Goal: Task Accomplishment & Management: Use online tool/utility

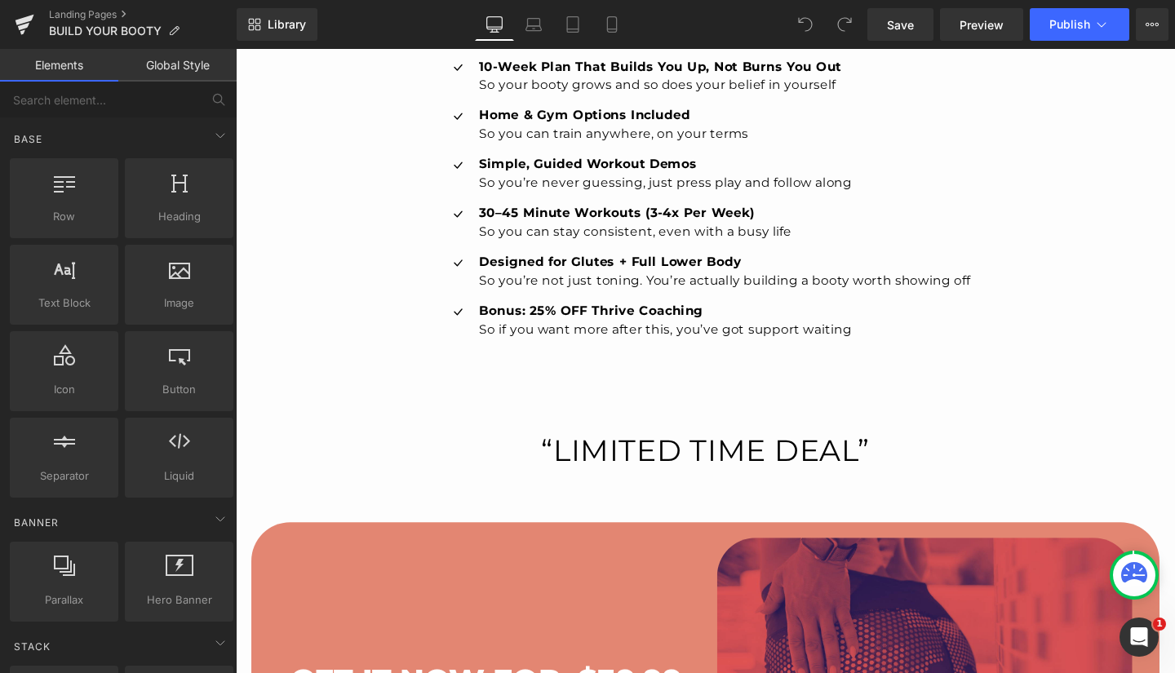
scroll to position [4049, 0]
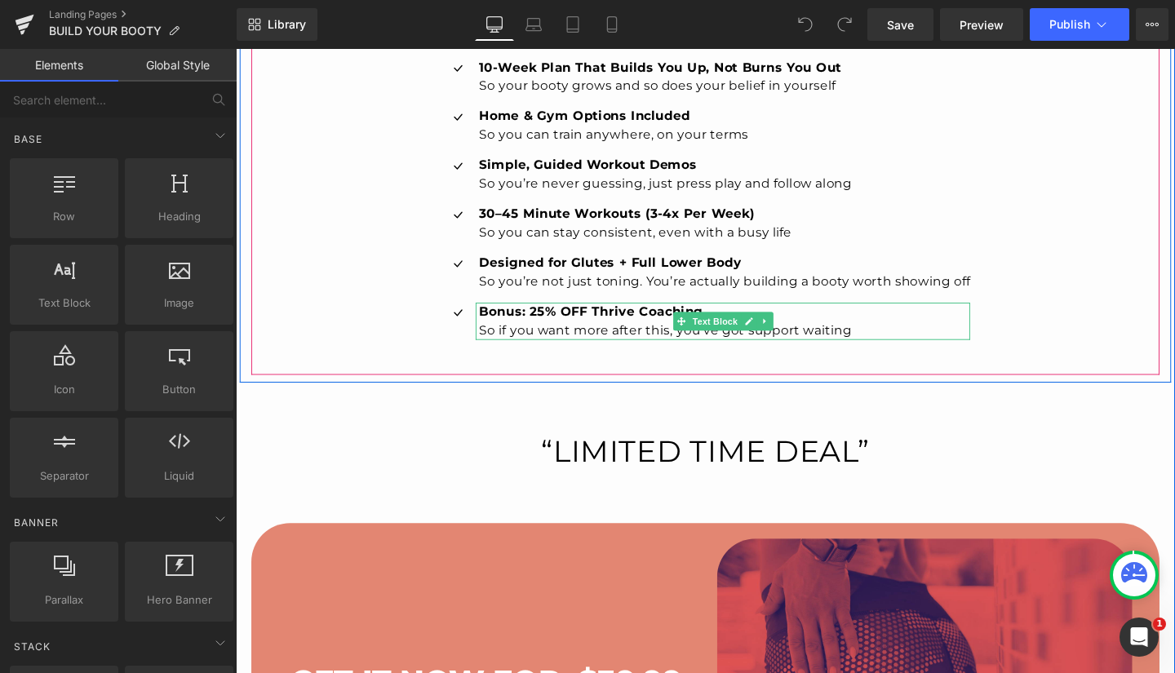
click at [494, 340] on p "So if you want more after this, you’ve got support waiting" at bounding box center [750, 345] width 516 height 20
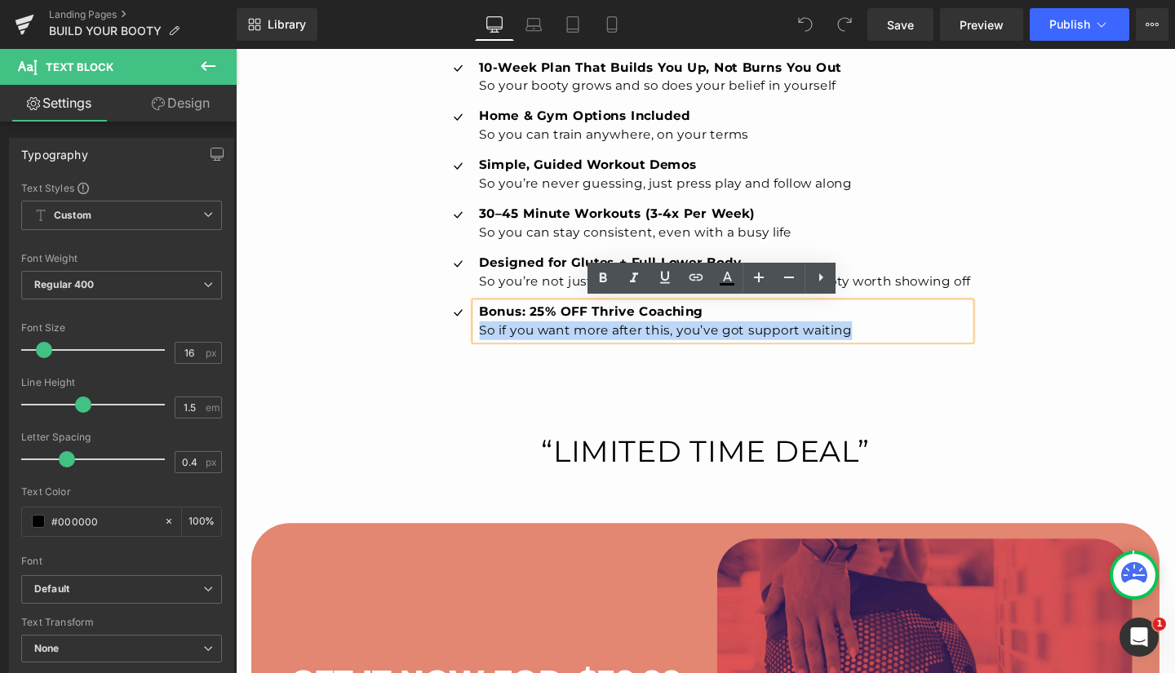
drag, startPoint x: 489, startPoint y: 340, endPoint x: 874, endPoint y: 349, distance: 385.1
click at [874, 349] on p "So if you want more after this, you’ve got support waiting" at bounding box center [750, 345] width 516 height 20
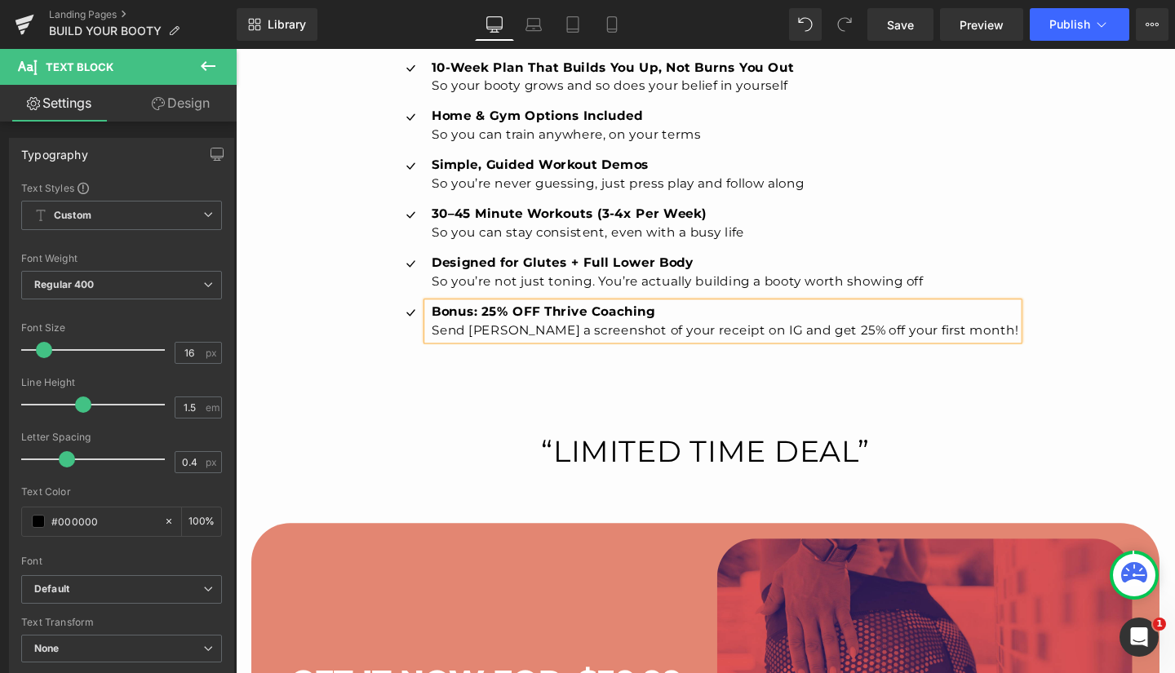
click at [915, 20] on link "Save" at bounding box center [900, 24] width 66 height 33
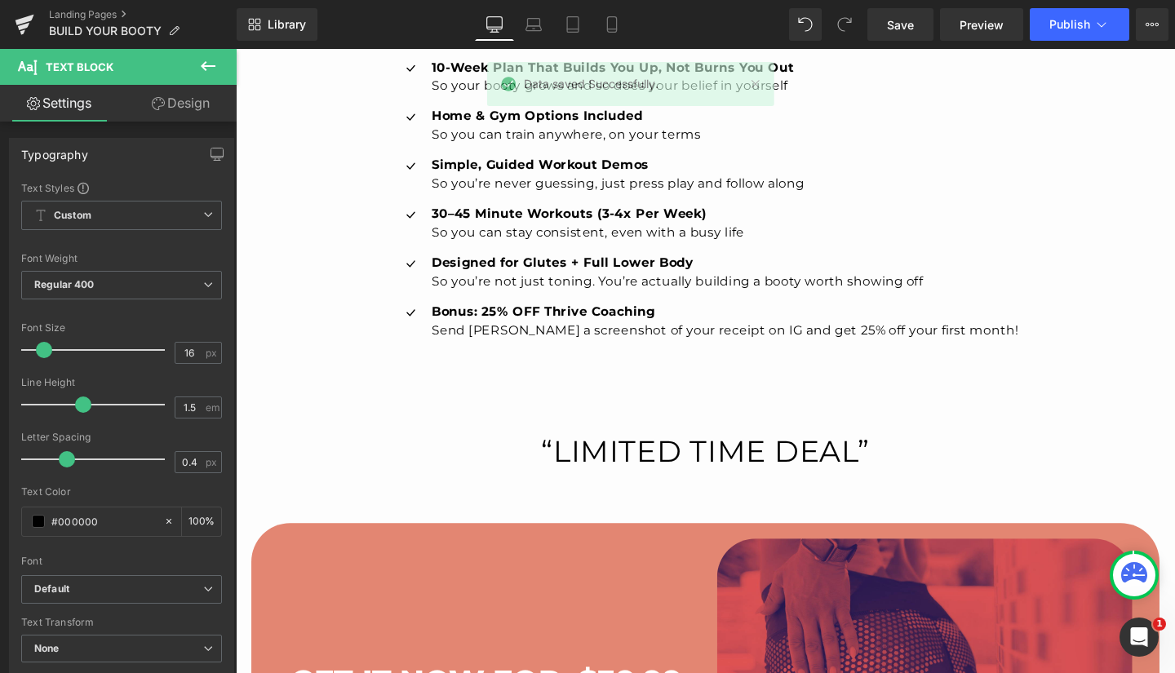
click at [1085, 15] on button "Publish" at bounding box center [1079, 24] width 100 height 33
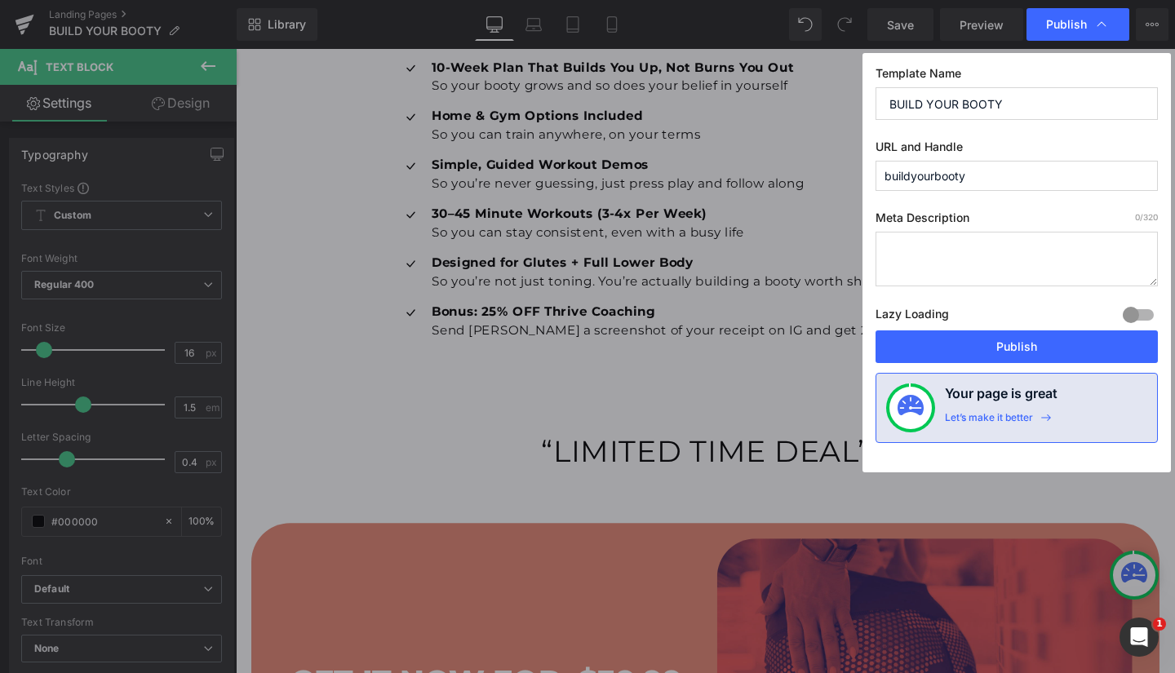
drag, startPoint x: 1021, startPoint y: 345, endPoint x: 1034, endPoint y: 348, distance: 14.1
click at [1034, 348] on button "Publish" at bounding box center [1016, 346] width 282 height 33
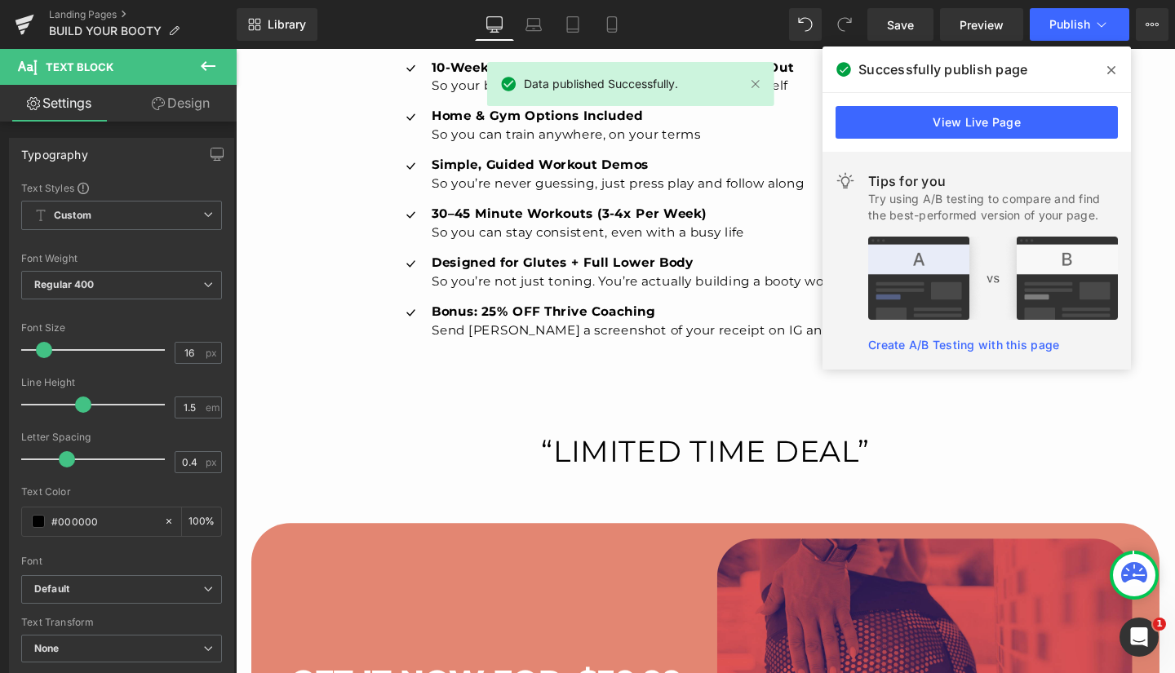
click at [998, 121] on link "View Live Page" at bounding box center [976, 122] width 282 height 33
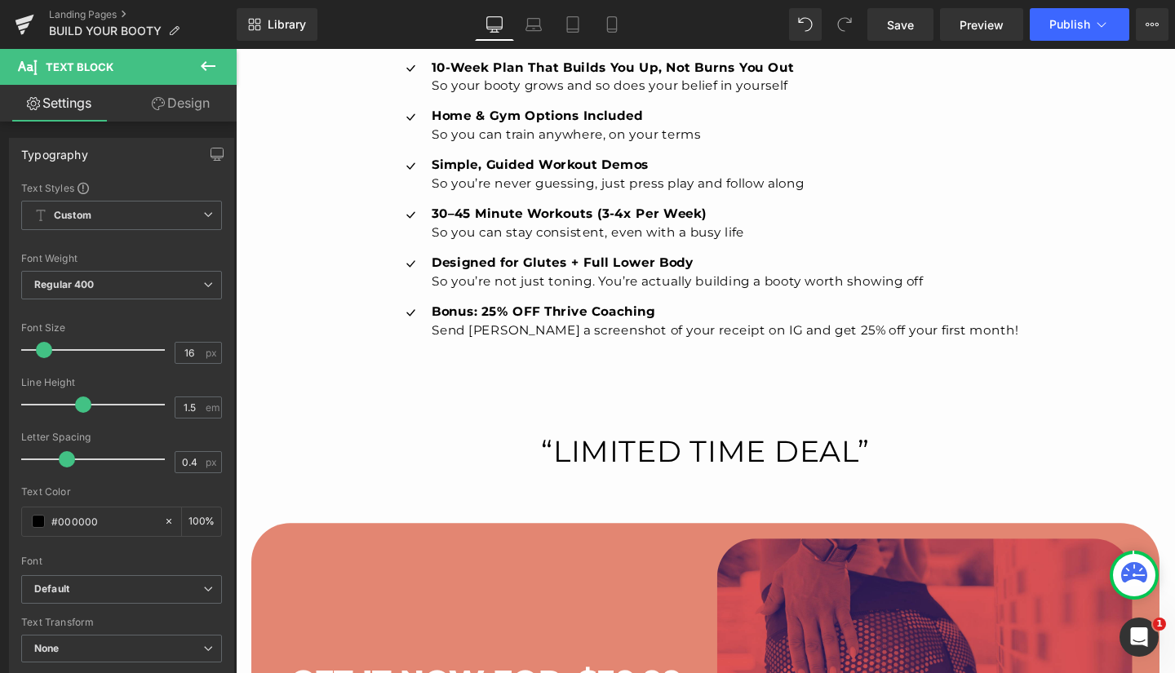
click at [29, 24] on icon at bounding box center [25, 24] width 20 height 41
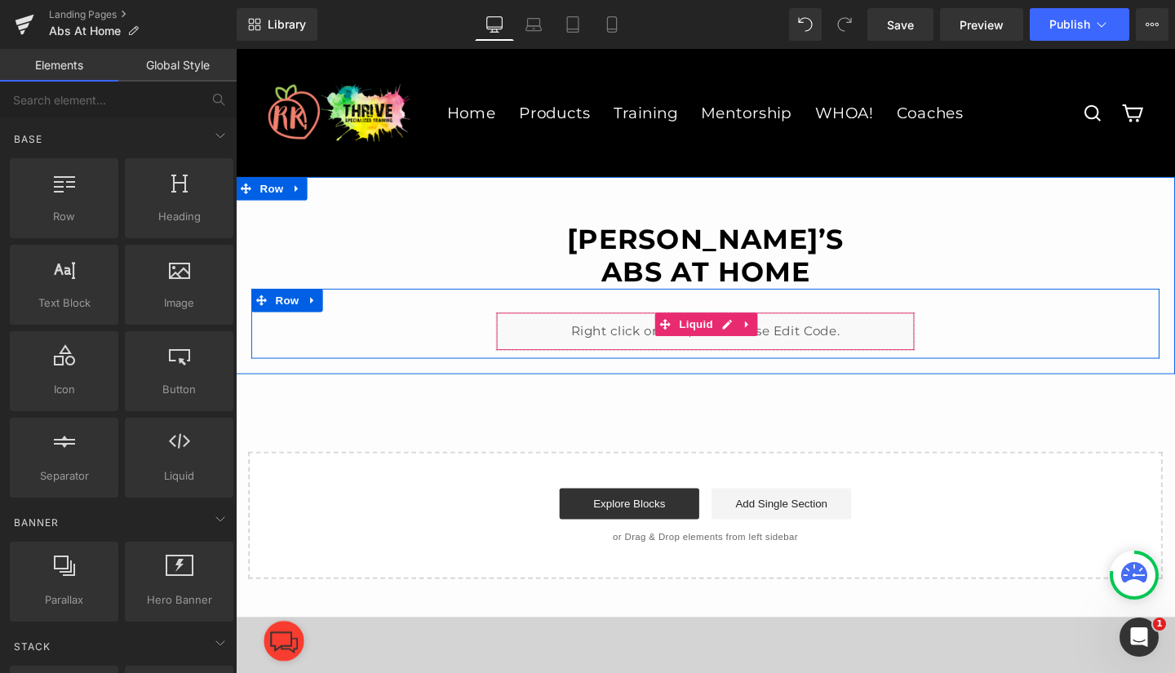
click at [704, 337] on div "Liquid" at bounding box center [729, 345] width 441 height 41
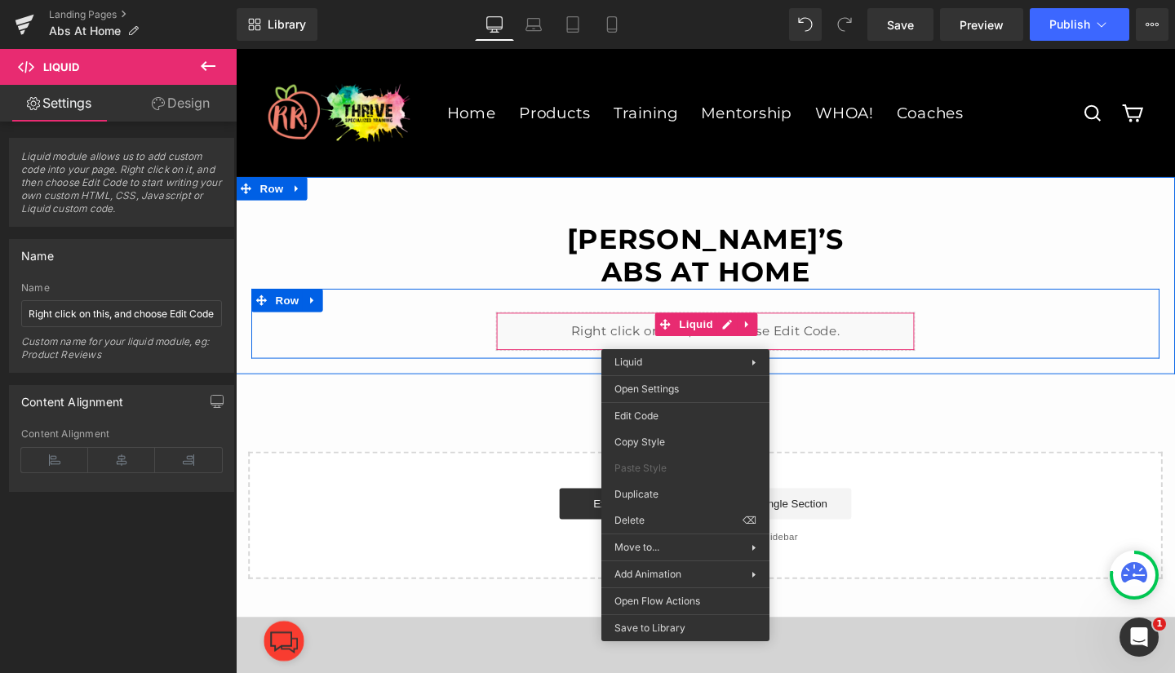
click at [748, 338] on icon at bounding box center [752, 339] width 10 height 10
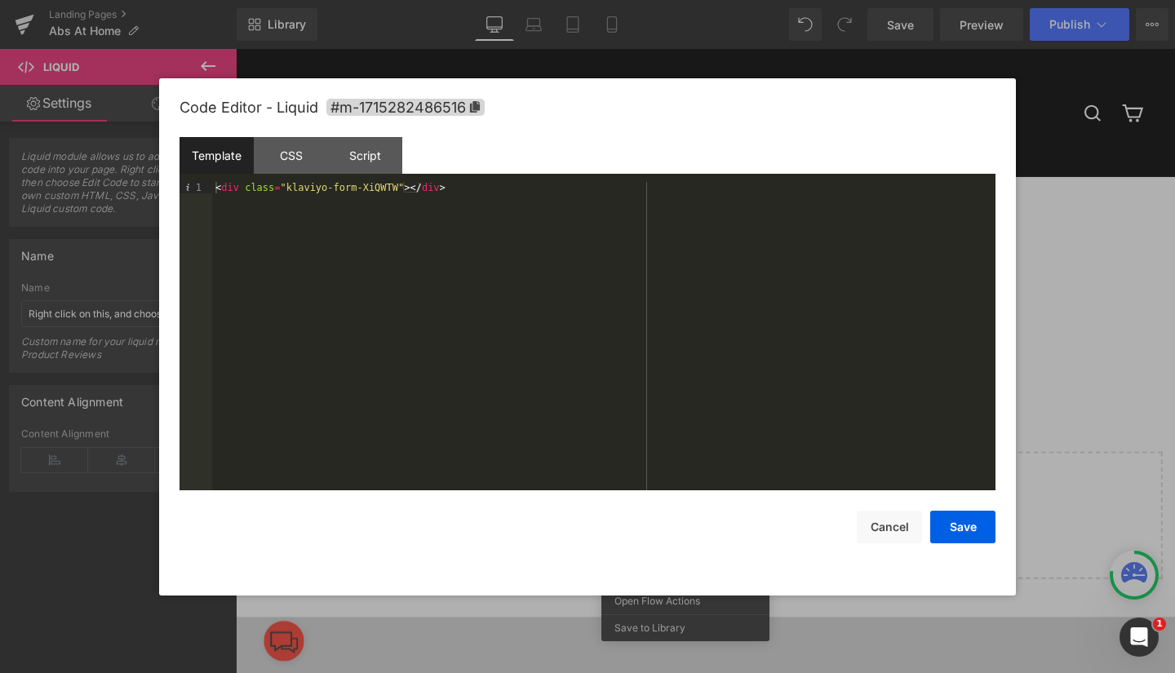
click at [886, 526] on button "Cancel" at bounding box center [889, 527] width 65 height 33
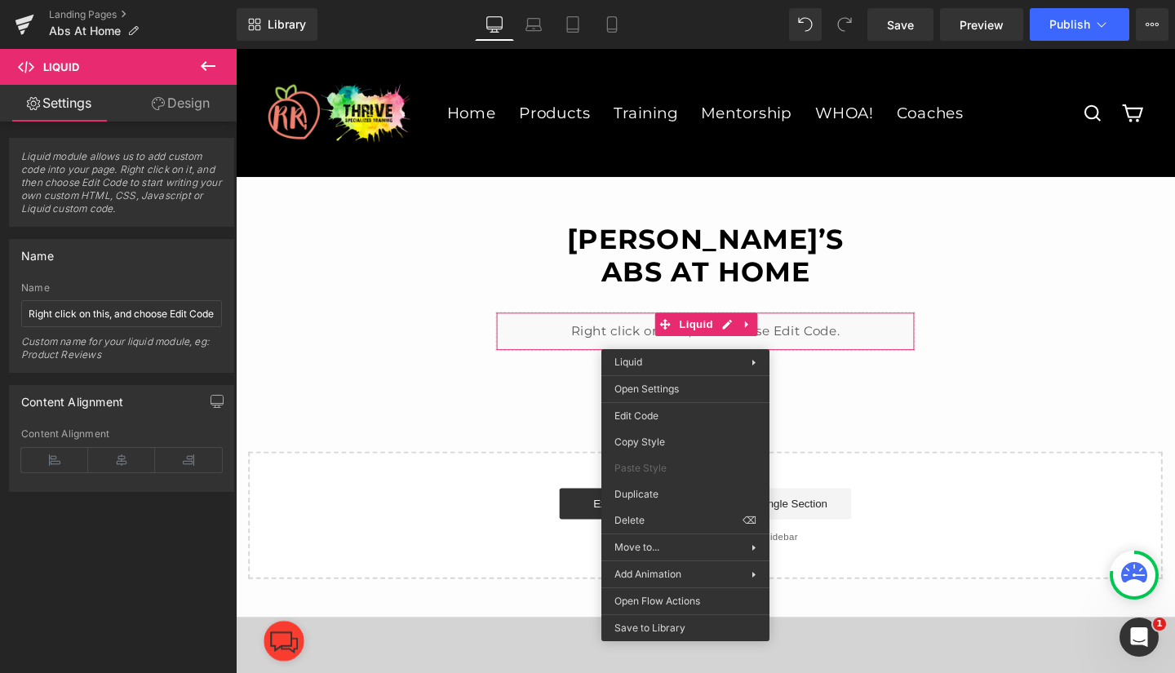
click at [19, 19] on icon at bounding box center [25, 24] width 20 height 41
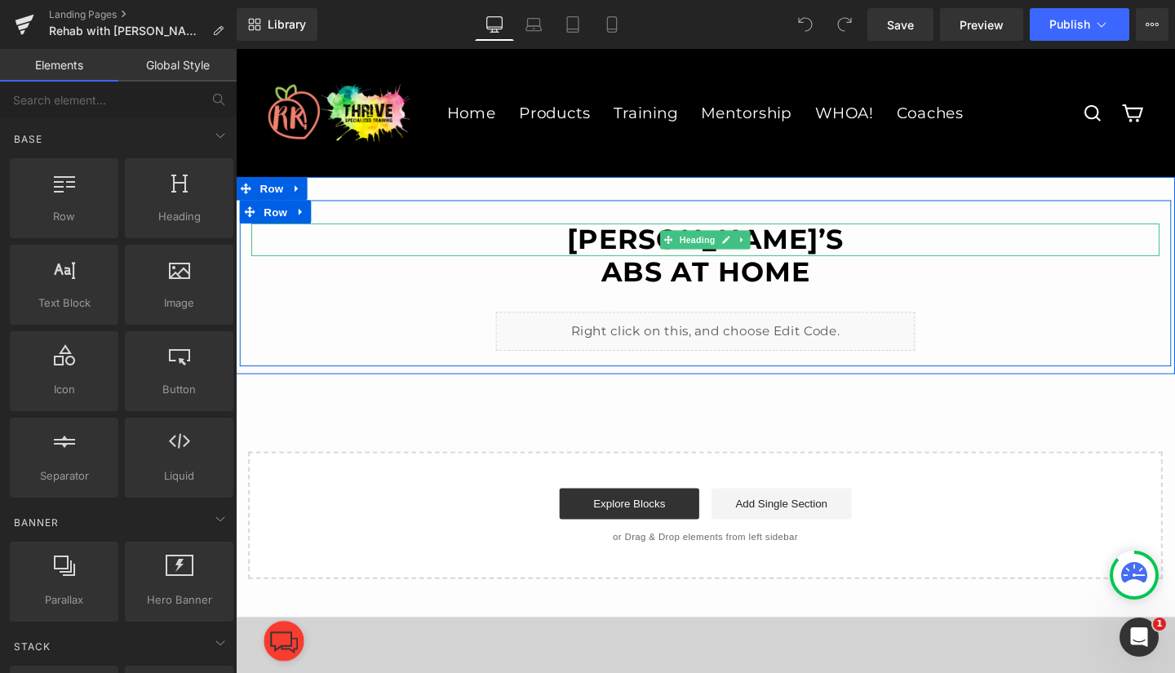
click at [641, 241] on strong "Ryan Read’s" at bounding box center [729, 249] width 291 height 35
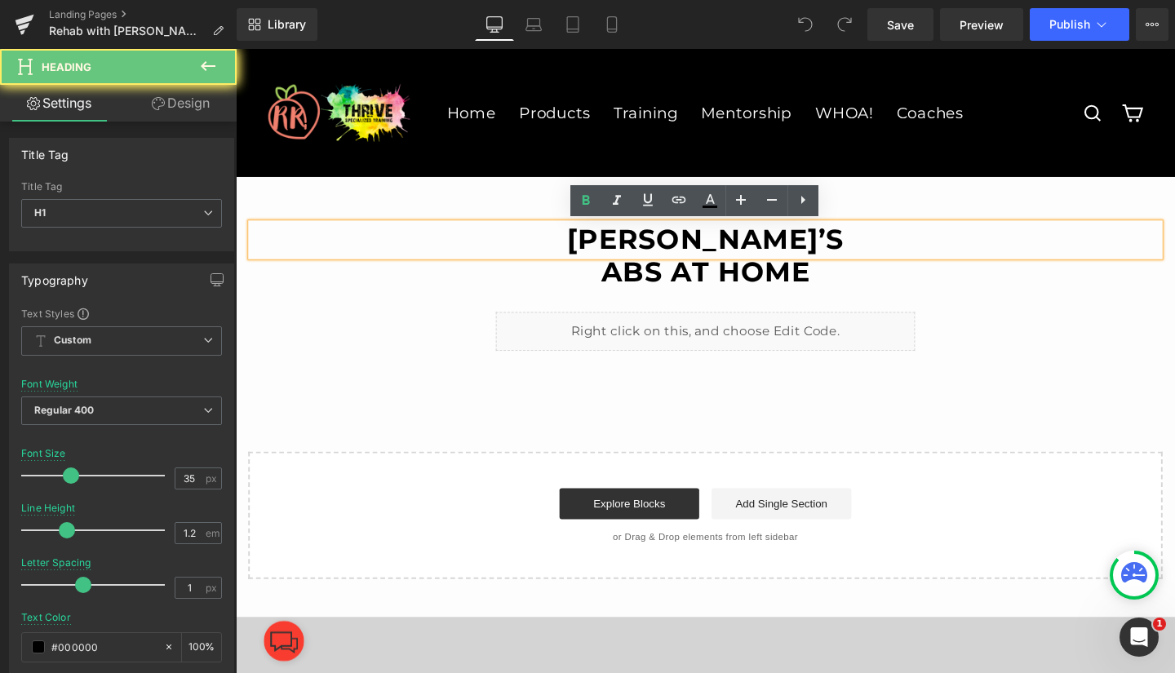
click at [641, 241] on strong "Ryan Read’s" at bounding box center [729, 249] width 291 height 35
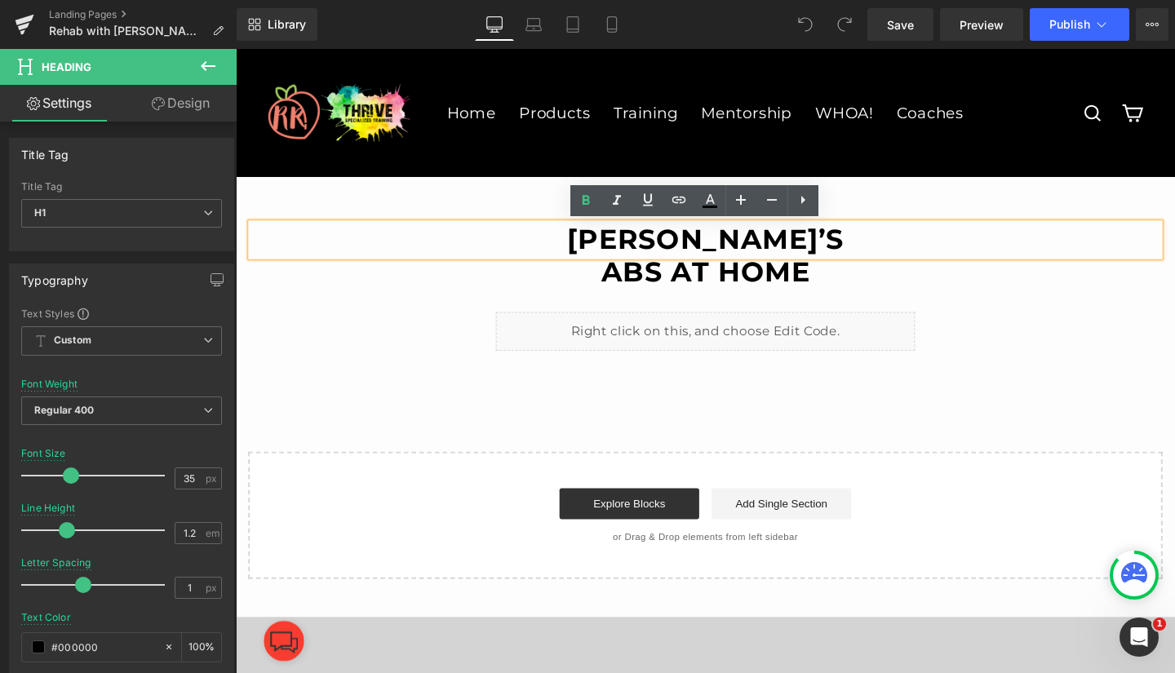
click at [625, 249] on strong "Ryan Read’s" at bounding box center [729, 249] width 291 height 35
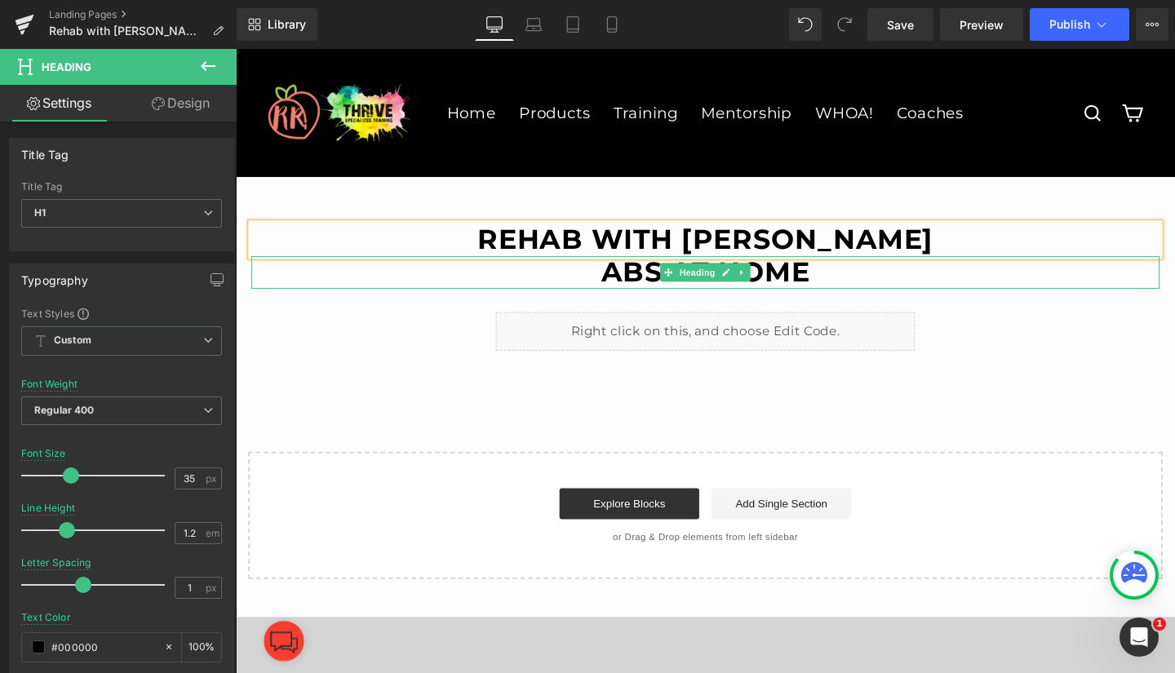
click at [655, 281] on strong "Abs At home" at bounding box center [729, 283] width 219 height 35
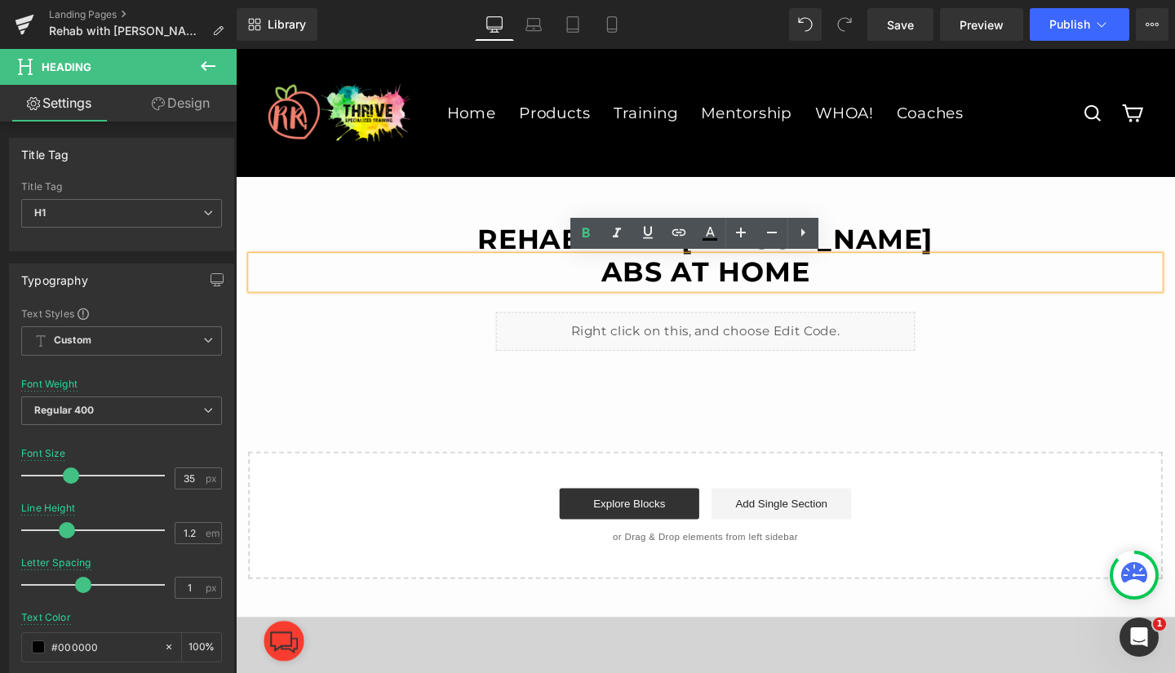
click at [624, 286] on strong "Abs At home" at bounding box center [729, 283] width 219 height 35
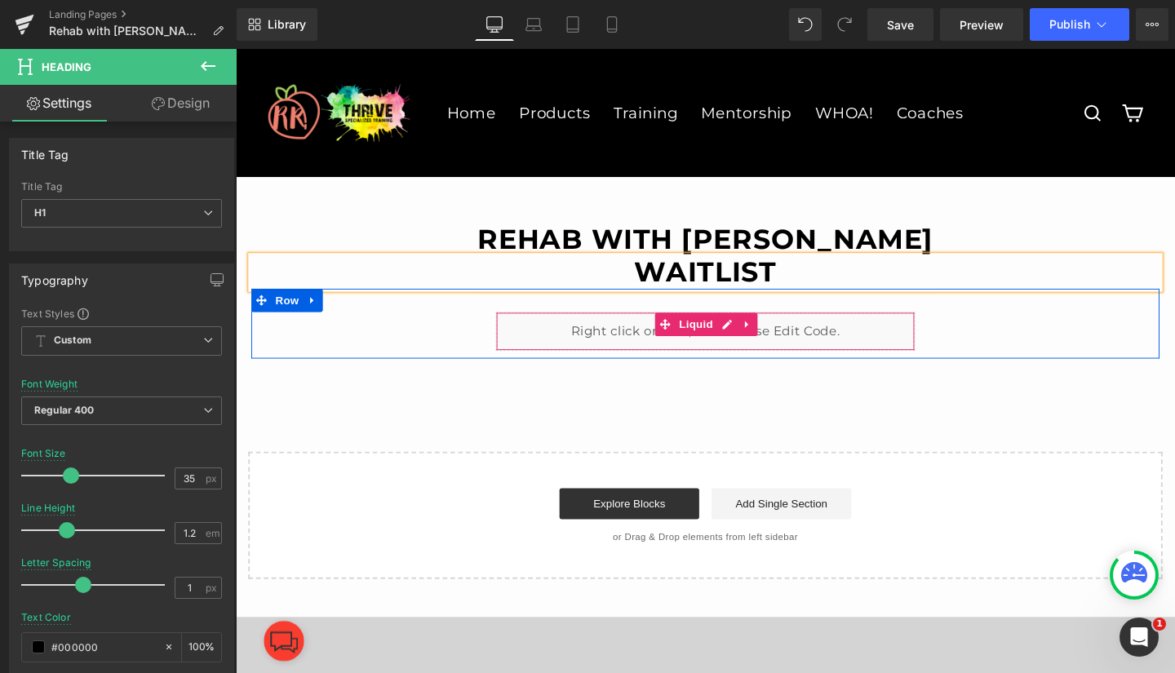
click at [749, 343] on div "Liquid" at bounding box center [729, 345] width 441 height 41
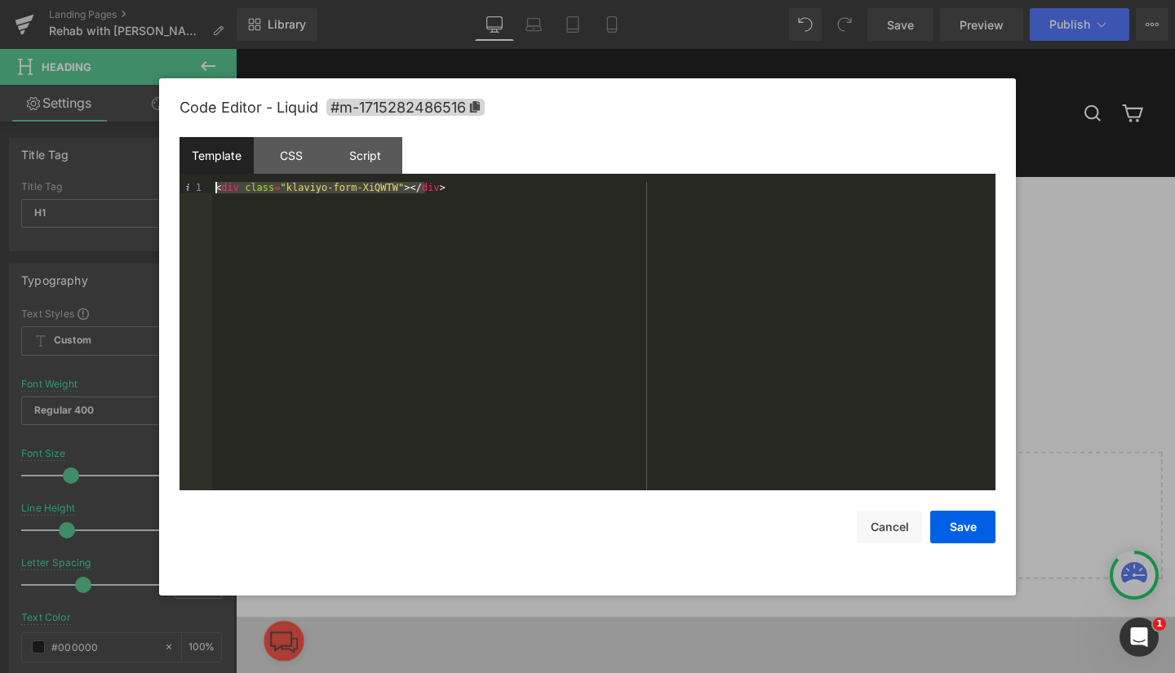
drag, startPoint x: 430, startPoint y: 184, endPoint x: 213, endPoint y: 186, distance: 217.0
click at [213, 186] on div "< div class = "klaviyo-form-XiQWTW" > </ div >" at bounding box center [603, 347] width 783 height 331
click at [960, 529] on button "Save" at bounding box center [962, 527] width 65 height 33
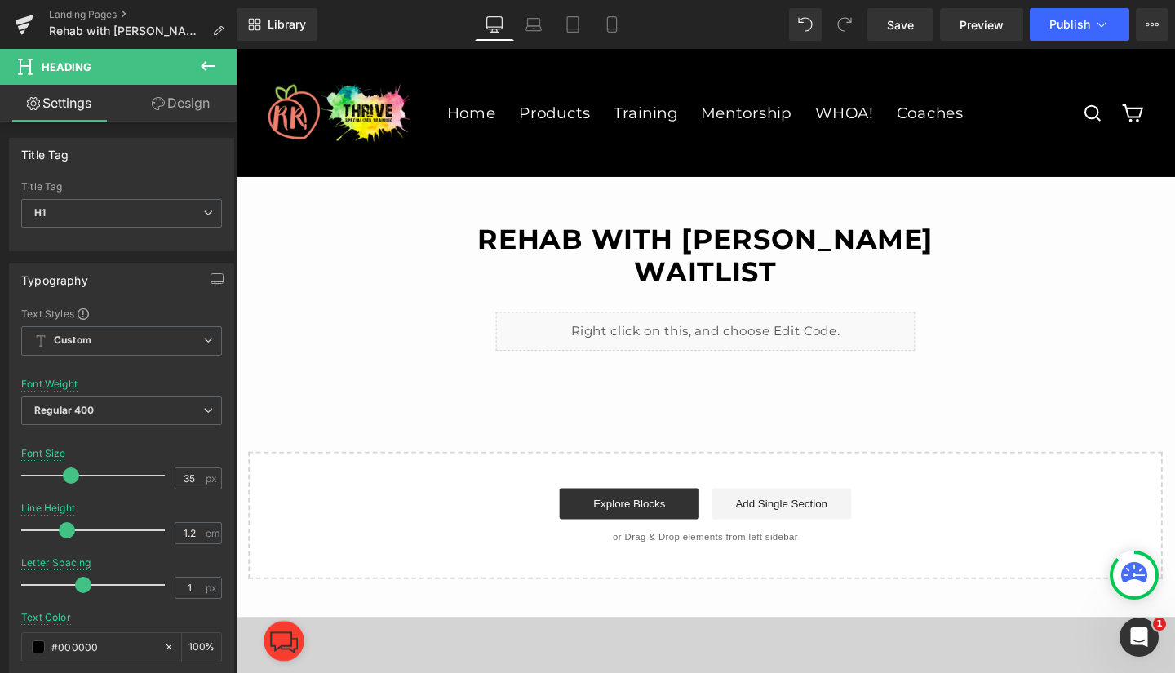
click at [897, 27] on span "Save" at bounding box center [900, 24] width 27 height 17
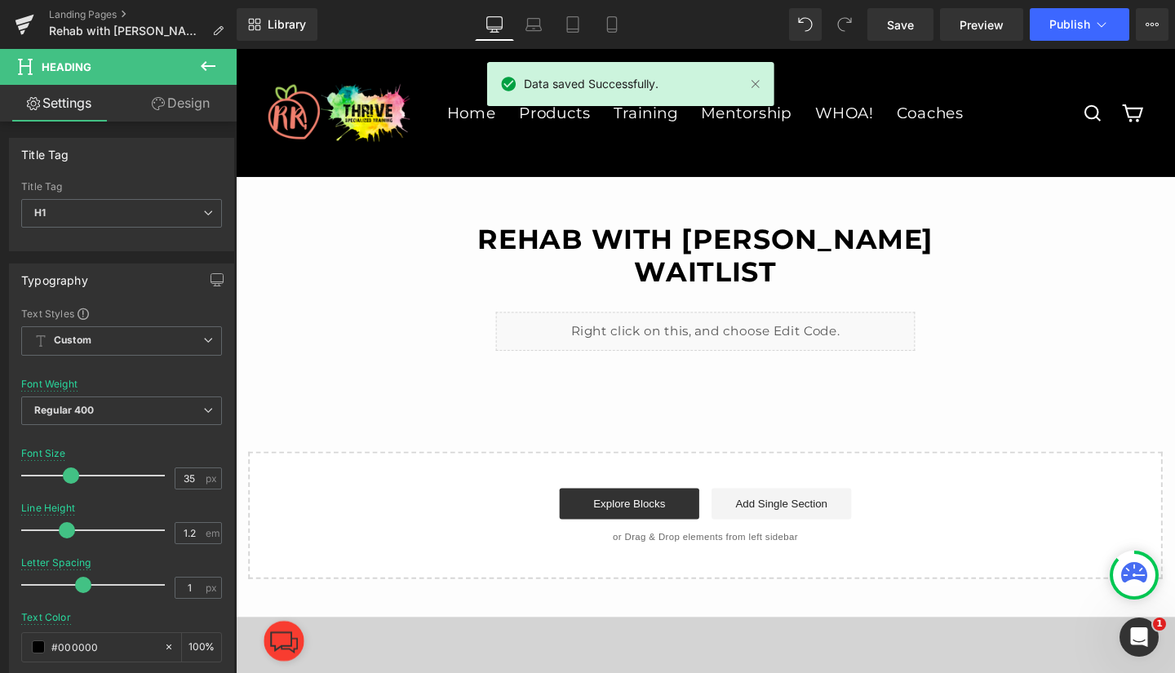
click at [983, 17] on span "Preview" at bounding box center [981, 24] width 44 height 17
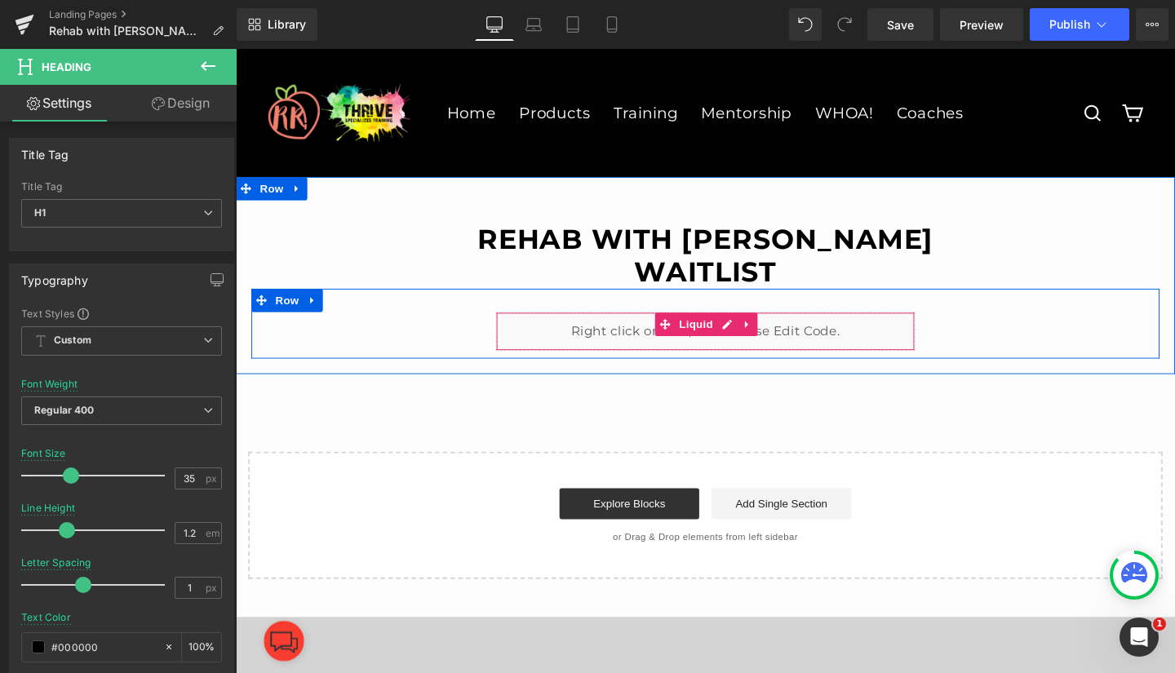
click at [742, 337] on div "Liquid" at bounding box center [729, 345] width 441 height 41
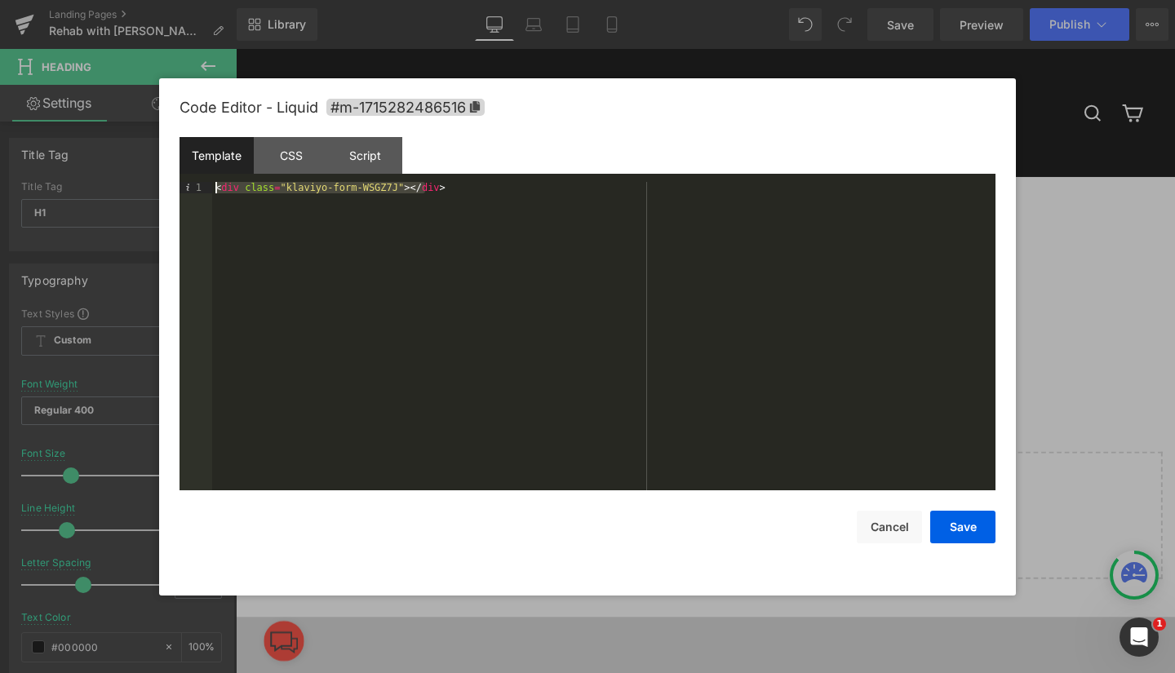
drag, startPoint x: 441, startPoint y: 191, endPoint x: 214, endPoint y: 190, distance: 226.8
click at [214, 190] on div "< div class = "klaviyo-form-WSGZ7J" > </ div >" at bounding box center [603, 347] width 783 height 331
click at [960, 520] on button "Save" at bounding box center [962, 527] width 65 height 33
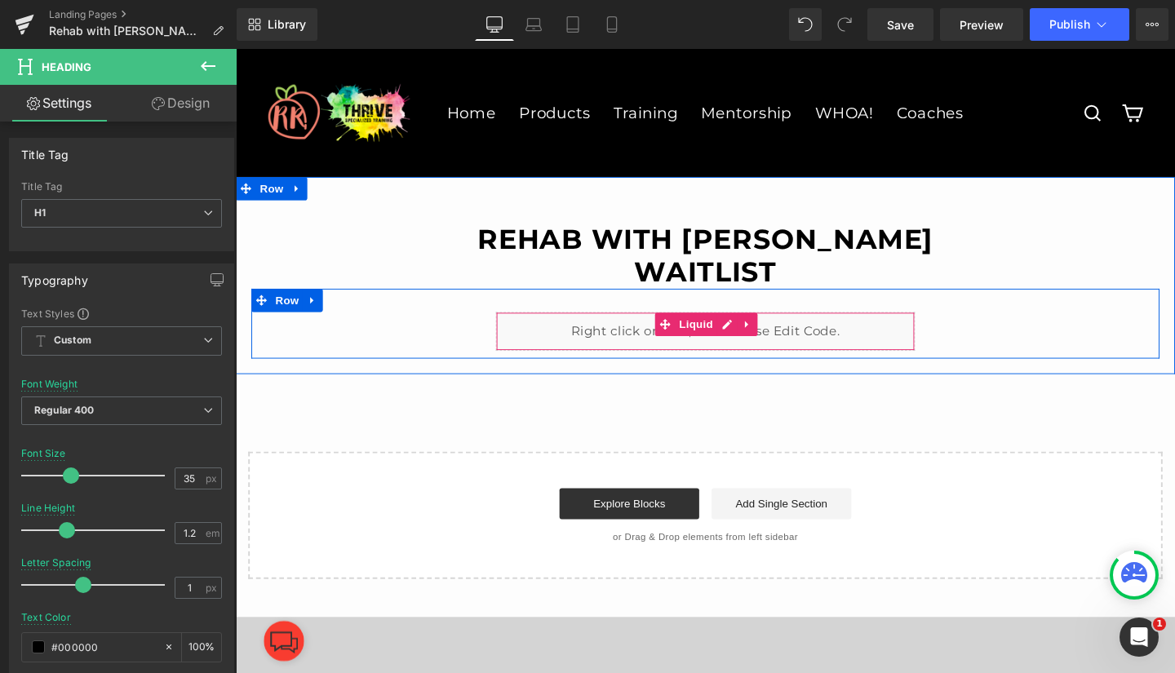
click at [706, 339] on span "Liquid" at bounding box center [719, 338] width 44 height 24
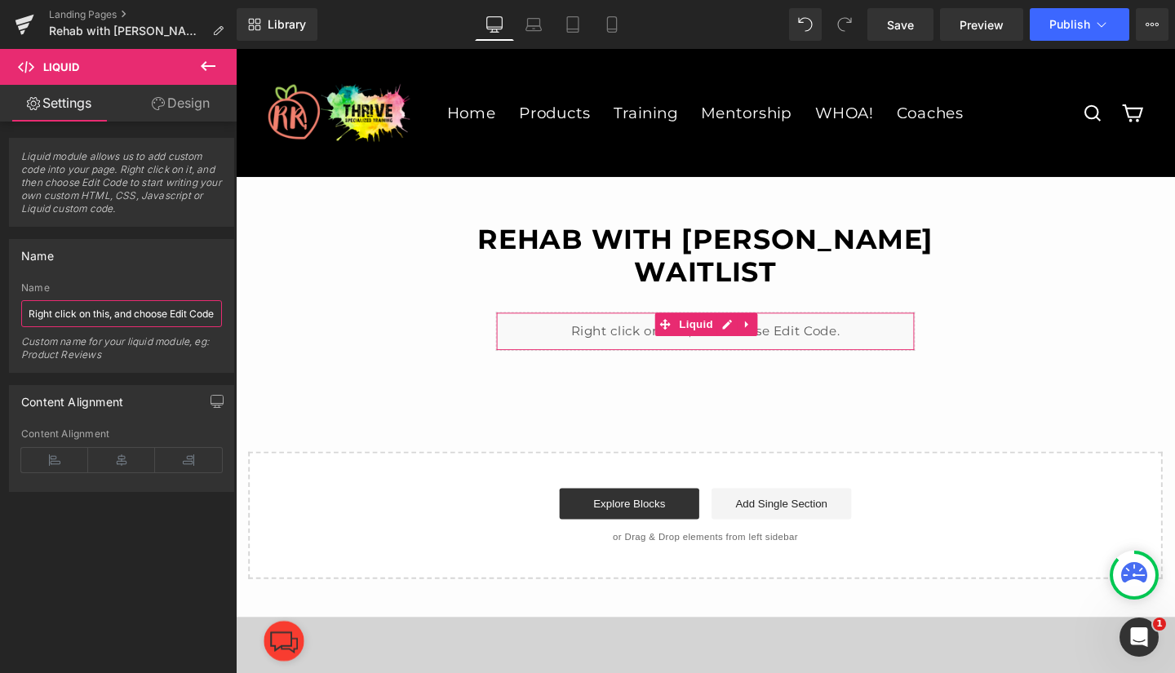
click at [102, 310] on input "Right click on this, and choose Edit Code." at bounding box center [121, 313] width 201 height 27
drag, startPoint x: 29, startPoint y: 314, endPoint x: 213, endPoint y: 325, distance: 184.7
click at [213, 325] on input "Right click on this, and choose Edit Code." at bounding box center [121, 313] width 201 height 27
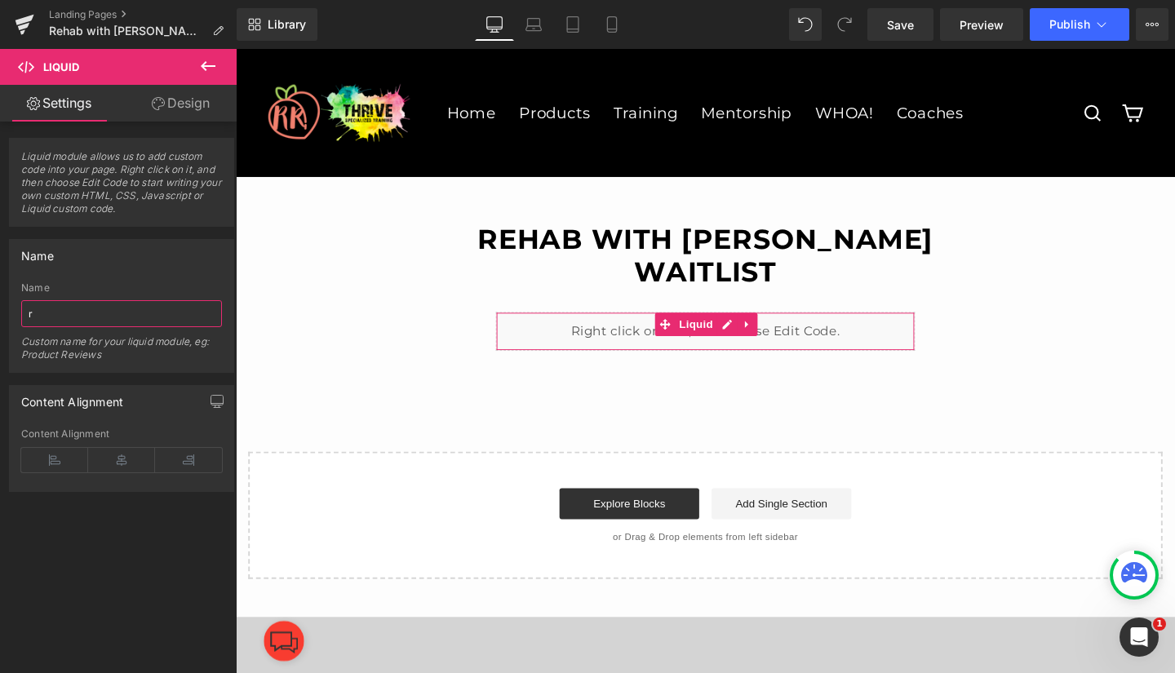
scroll to position [0, 0]
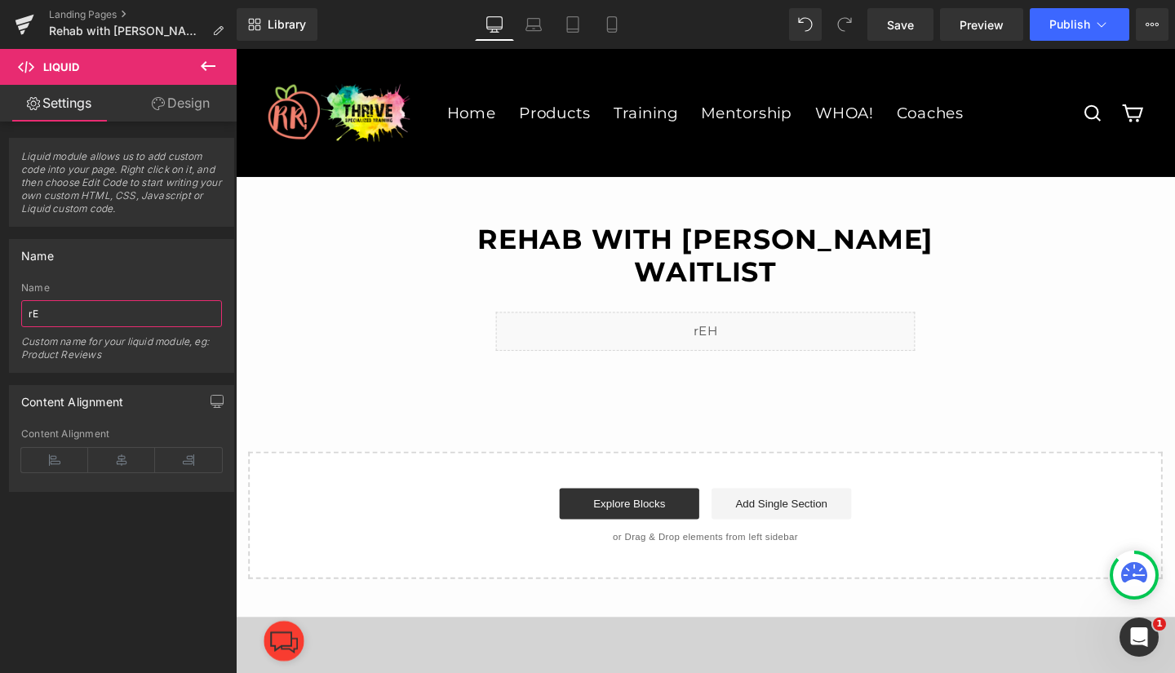
type input "r"
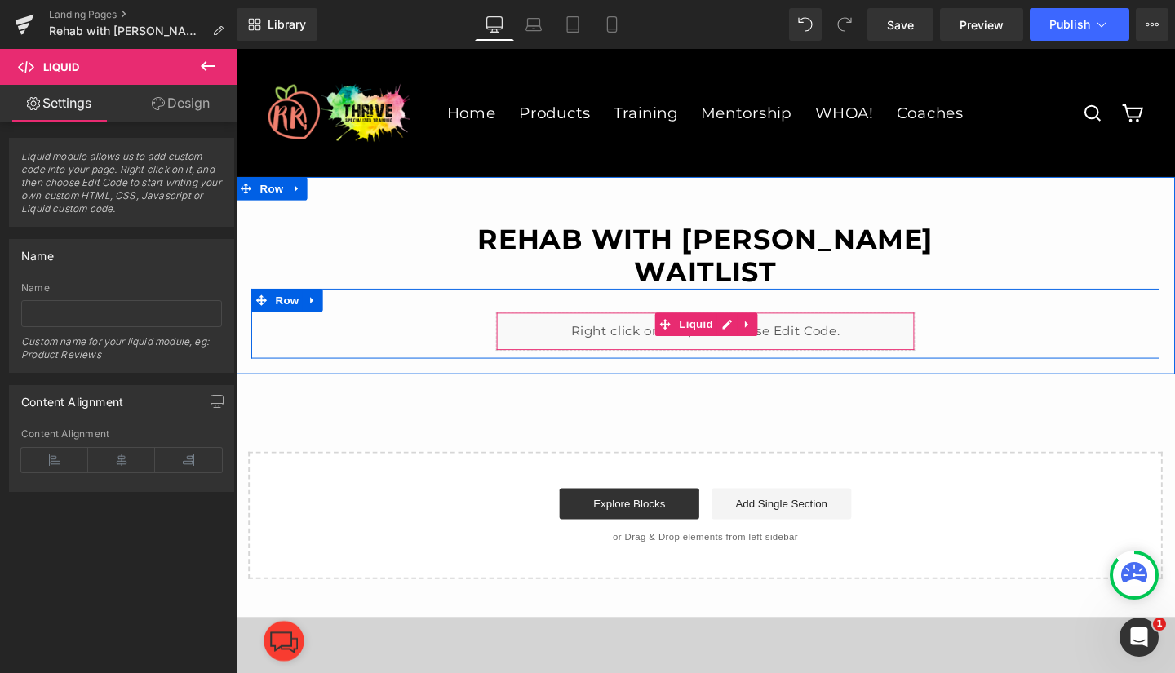
click at [748, 336] on div "Liquid" at bounding box center [729, 345] width 441 height 41
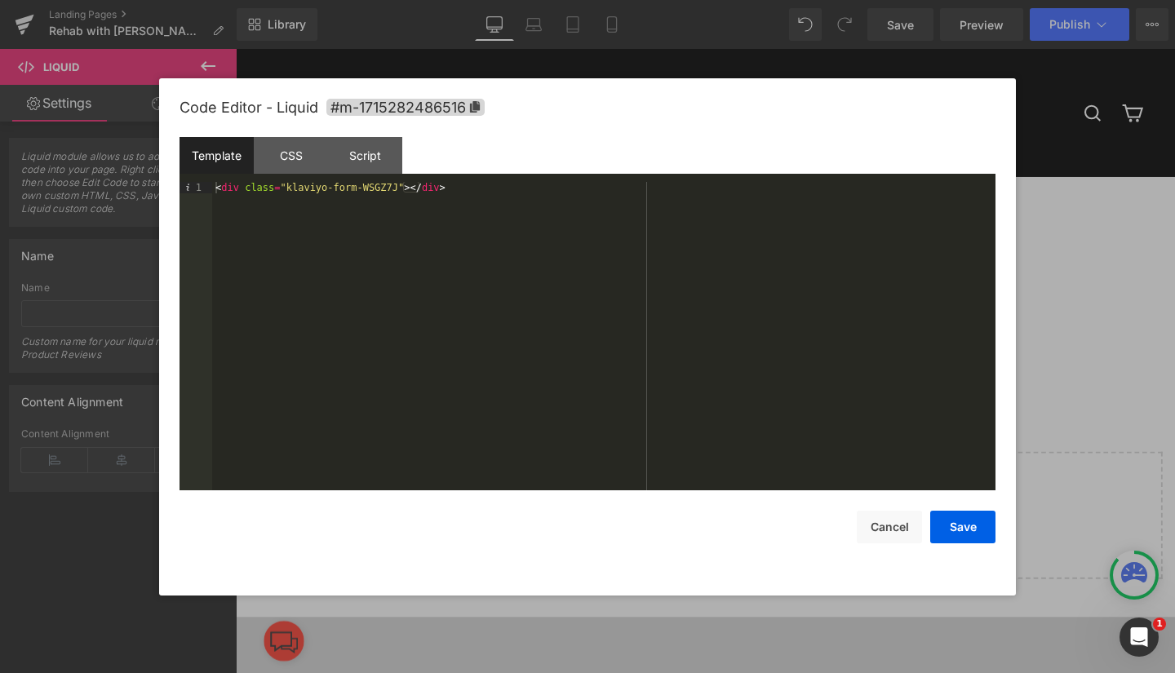
click at [290, 148] on div "CSS" at bounding box center [291, 155] width 74 height 37
click at [353, 148] on div "Script" at bounding box center [365, 155] width 74 height 37
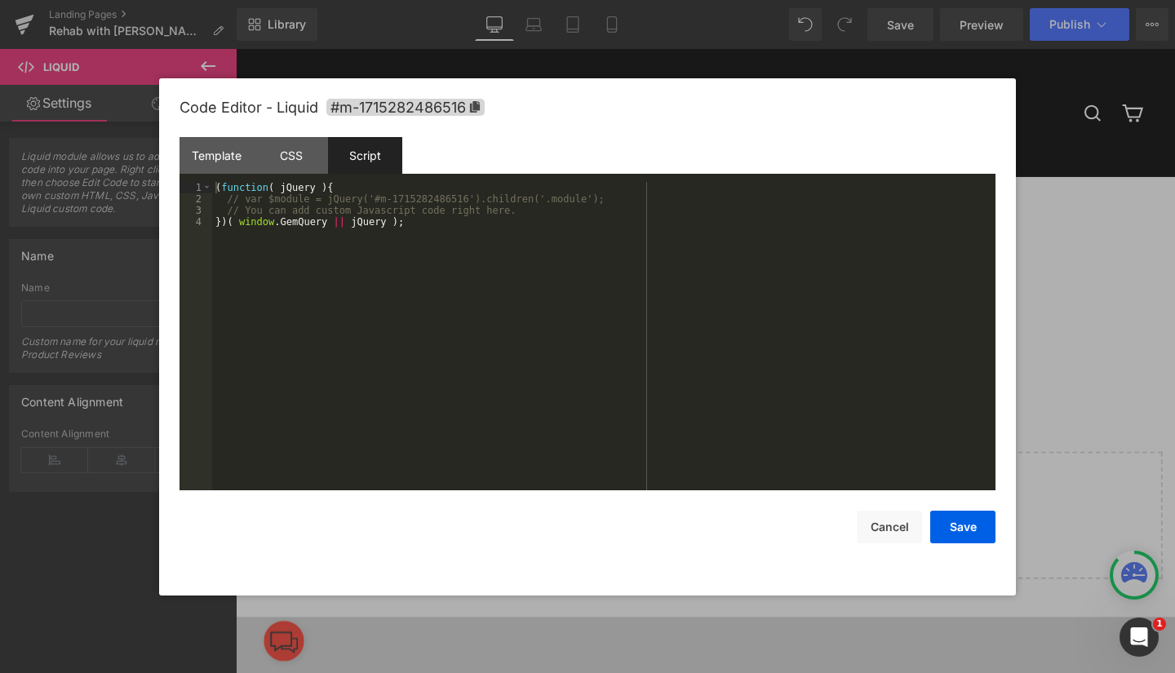
click at [290, 150] on div "CSS" at bounding box center [291, 155] width 74 height 37
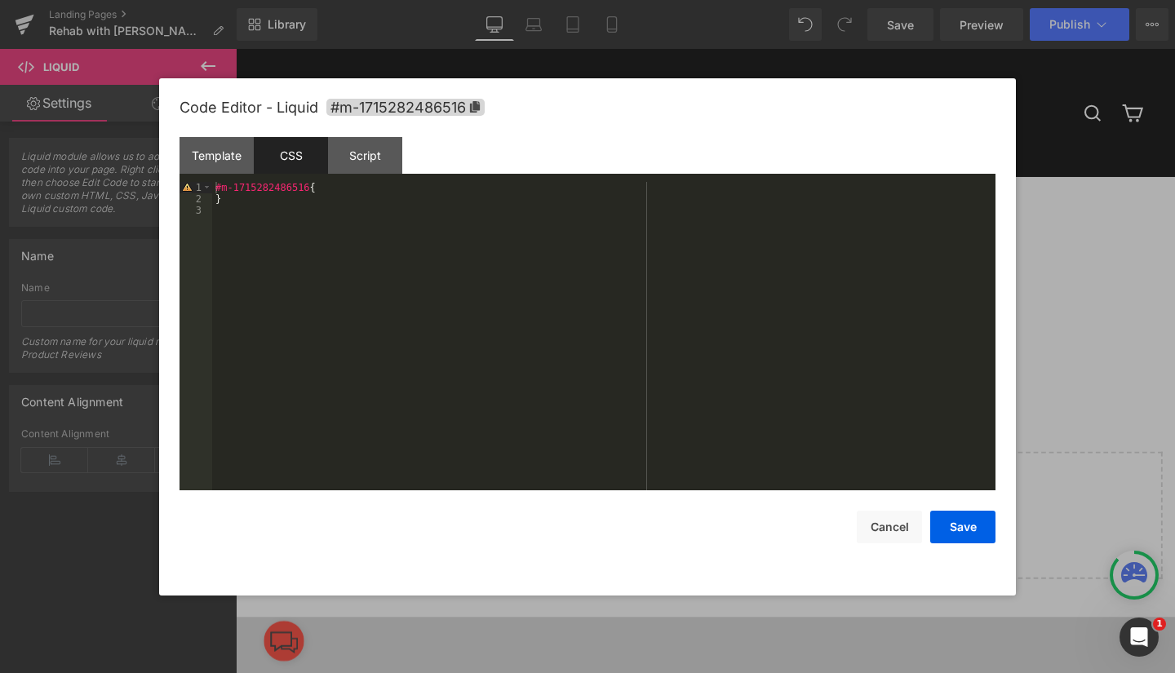
click at [211, 151] on div "Template" at bounding box center [216, 155] width 74 height 37
drag, startPoint x: 438, startPoint y: 193, endPoint x: 175, endPoint y: 197, distance: 262.7
click at [175, 197] on div "Code Editor - Liquid #m-1715282486516 Template CSS Script Data 1 < div class = …" at bounding box center [587, 336] width 857 height 517
click at [967, 527] on button "Save" at bounding box center [962, 527] width 65 height 33
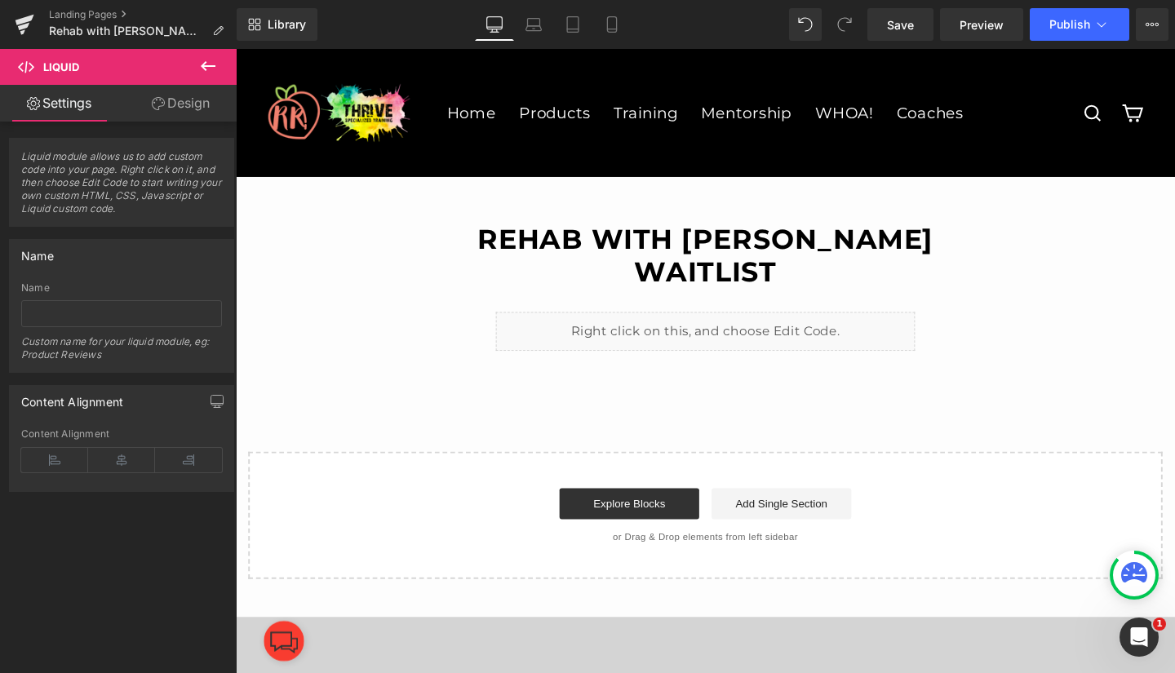
click at [899, 23] on span "Save" at bounding box center [900, 24] width 27 height 17
click at [999, 20] on span "Preview" at bounding box center [981, 24] width 44 height 17
